Goal: Use online tool/utility: Utilize a website feature to perform a specific function

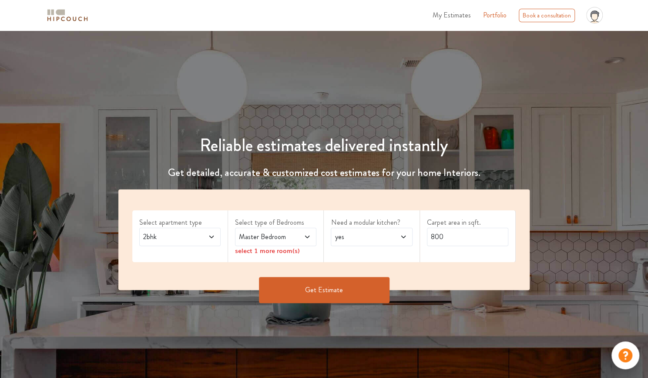
click at [205, 240] on span at bounding box center [206, 237] width 18 height 10
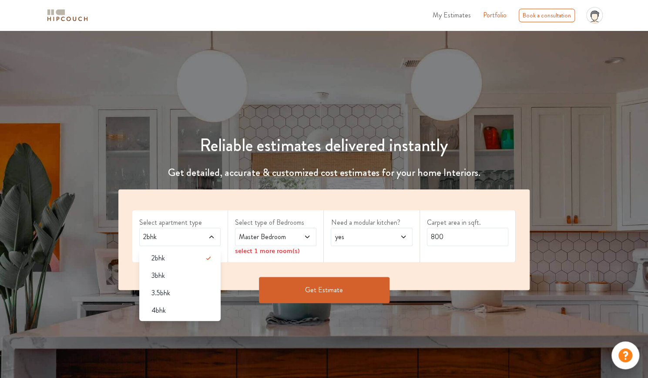
click at [258, 235] on span "Master Bedroom" at bounding box center [264, 237] width 55 height 10
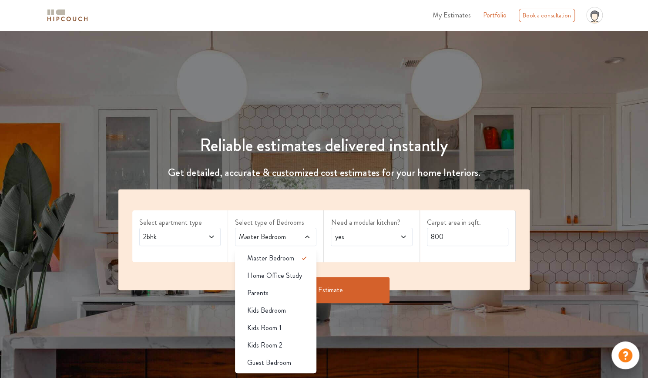
click at [333, 235] on span "yes" at bounding box center [360, 237] width 55 height 10
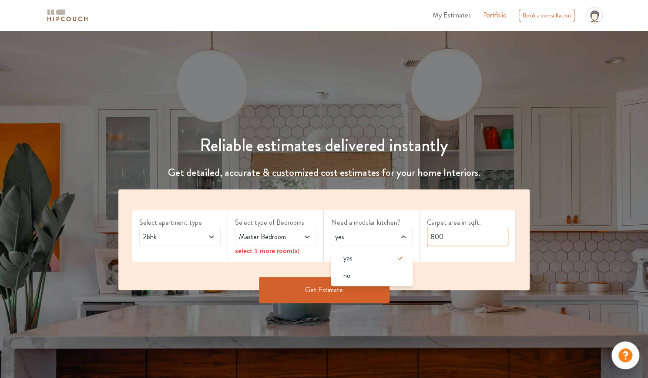
click at [437, 235] on input "800" at bounding box center [467, 237] width 81 height 18
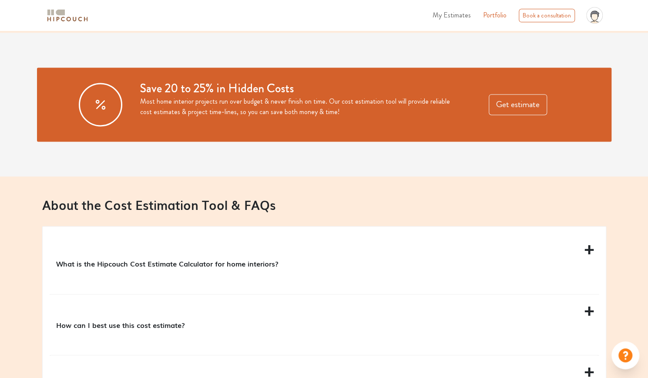
scroll to position [696, 0]
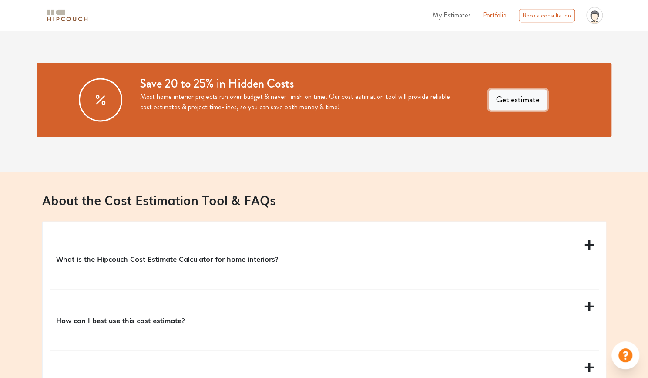
click at [524, 102] on button "Get estimate" at bounding box center [518, 99] width 58 height 21
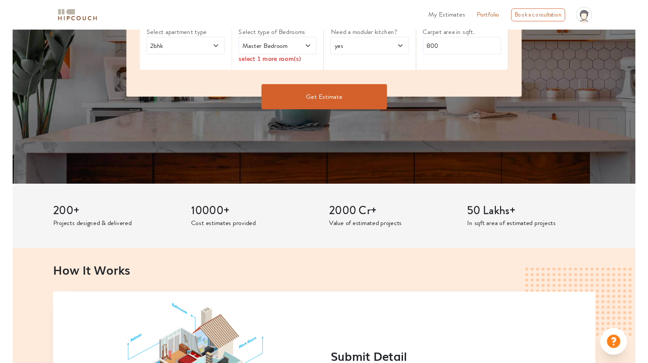
scroll to position [189, 0]
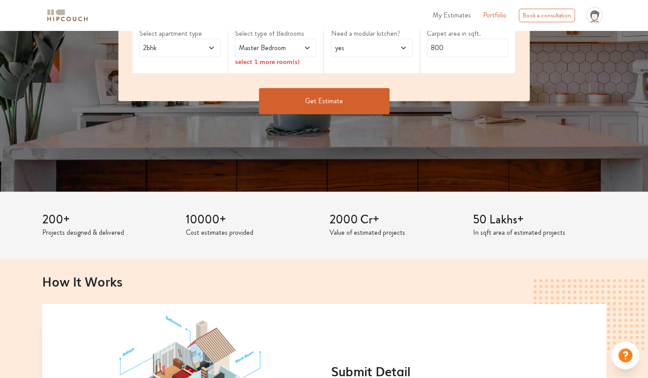
click at [185, 51] on span "2bhk" at bounding box center [168, 48] width 55 height 10
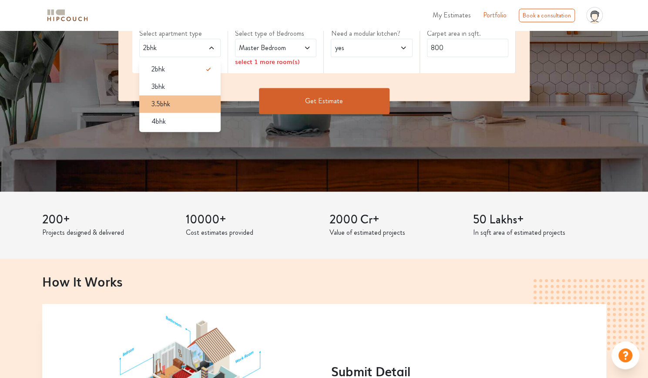
click at [185, 101] on div "3.5bhk" at bounding box center [183, 104] width 76 height 10
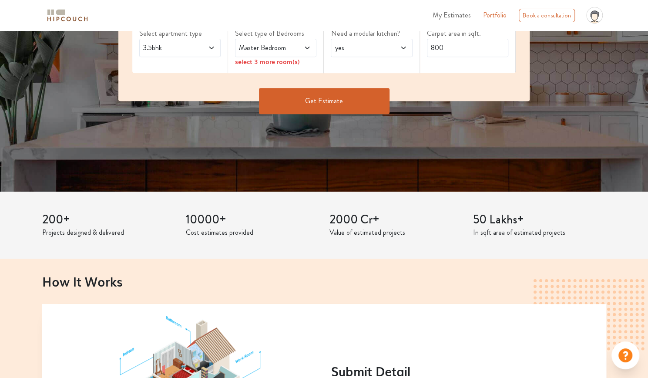
click at [161, 47] on span "3.5bhk" at bounding box center [168, 48] width 55 height 10
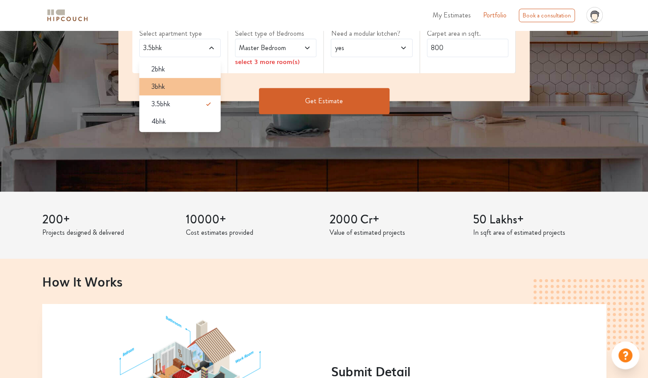
click at [164, 87] on span "3bhk" at bounding box center [157, 86] width 13 height 10
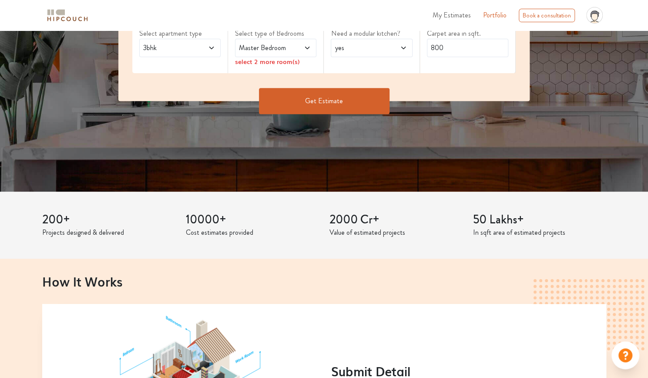
click at [280, 43] on span "Master Bedroom" at bounding box center [264, 48] width 55 height 10
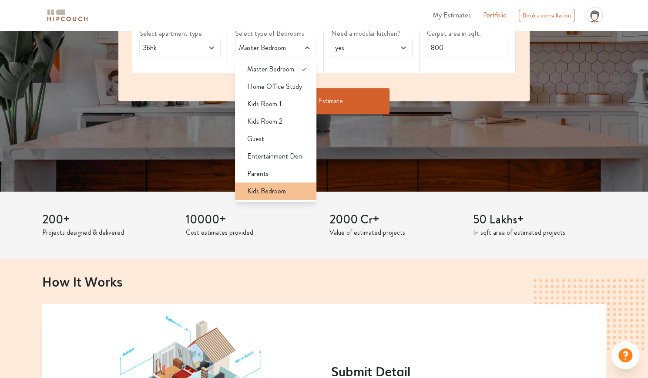
click at [274, 193] on span "Kids Bedroom" at bounding box center [266, 191] width 39 height 10
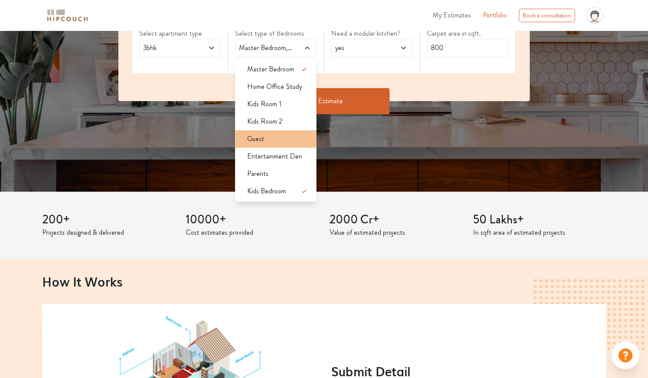
click at [275, 143] on li "Guest" at bounding box center [275, 138] width 81 height 17
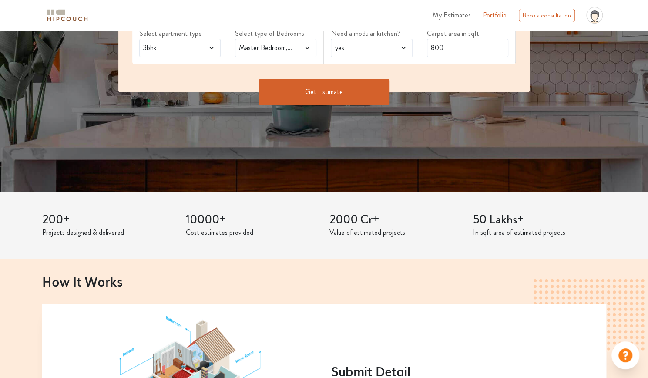
click at [360, 40] on div "yes" at bounding box center [371, 48] width 81 height 18
click at [362, 39] on div "yes" at bounding box center [371, 48] width 81 height 18
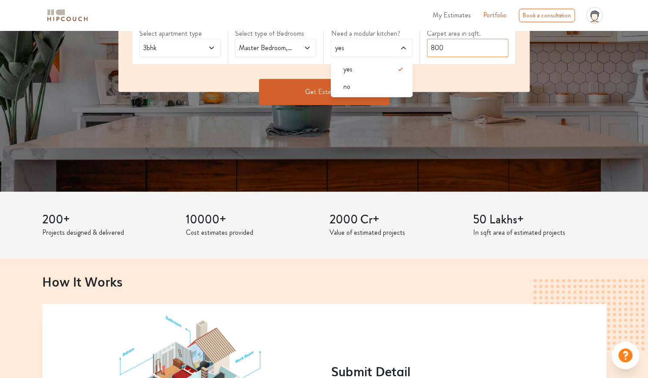
click at [464, 46] on input "800" at bounding box center [467, 48] width 81 height 18
drag, startPoint x: 464, startPoint y: 46, endPoint x: 373, endPoint y: 52, distance: 90.3
click at [380, 49] on div "Select apartment type 3bhk Select type of Bedrooms Master Bedroom,Guest,Kids Be…" at bounding box center [323, 45] width 411 height 91
drag, startPoint x: 419, startPoint y: 46, endPoint x: 387, endPoint y: 46, distance: 31.8
click at [387, 46] on div "Select apartment type 3bhk Select type of Bedrooms Master Bedroom,Guest,Kids Be…" at bounding box center [323, 45] width 411 height 91
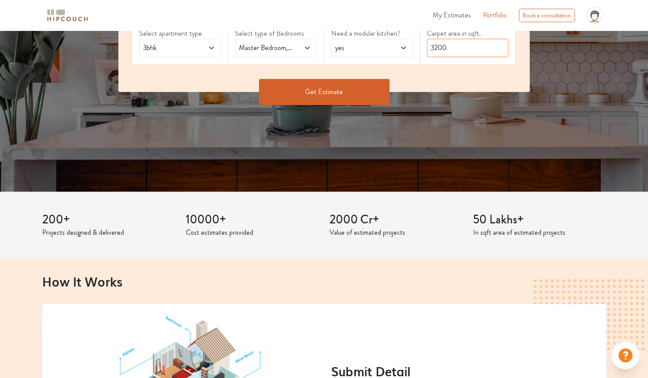
type input "3200"
click at [167, 47] on span "3bhk" at bounding box center [168, 48] width 55 height 10
